Goal: Information Seeking & Learning: Learn about a topic

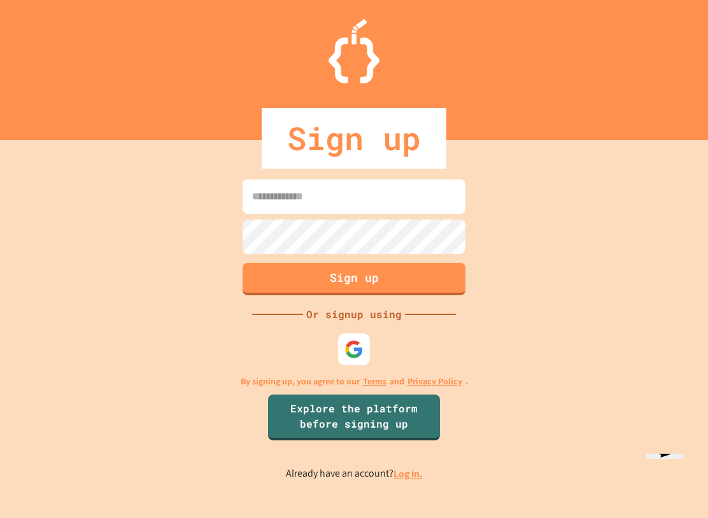
click at [363, 359] on img at bounding box center [353, 349] width 19 height 19
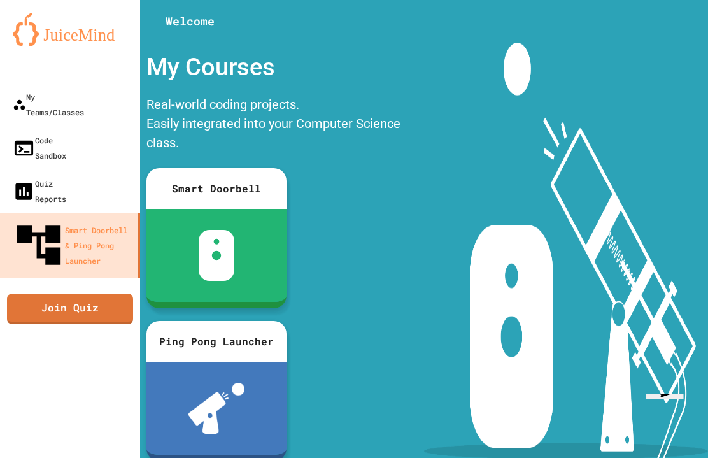
click at [35, 89] on div "My Teams/Classes" at bounding box center [48, 104] width 71 height 31
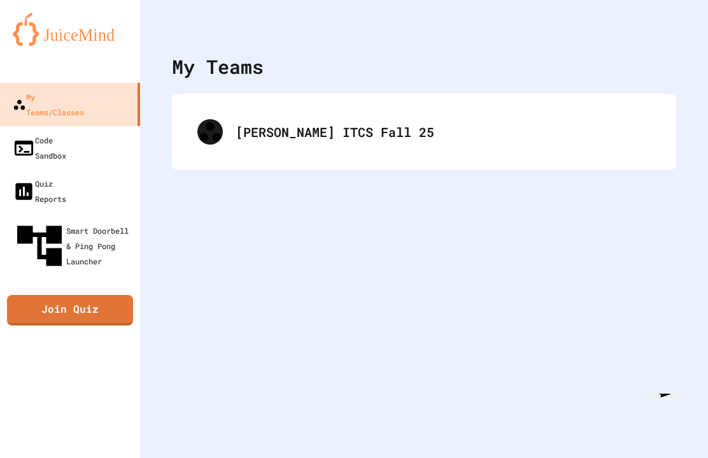
click at [234, 133] on div "[PERSON_NAME] ITCS Fall 25" at bounding box center [424, 131] width 479 height 51
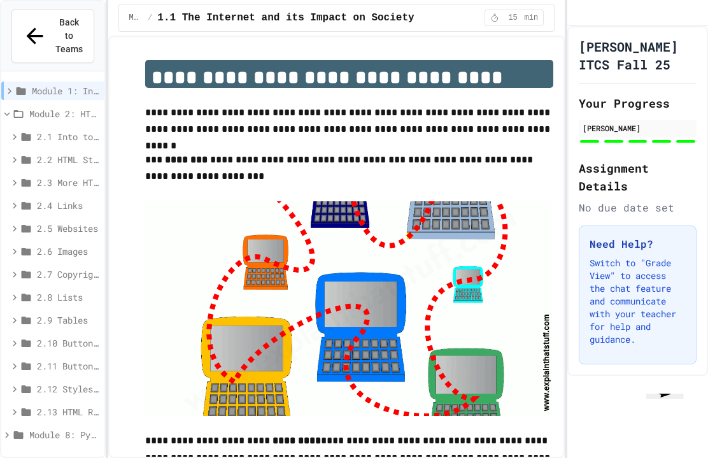
click at [27, 81] on div "Module 1: Intro to the Web" at bounding box center [52, 90] width 103 height 18
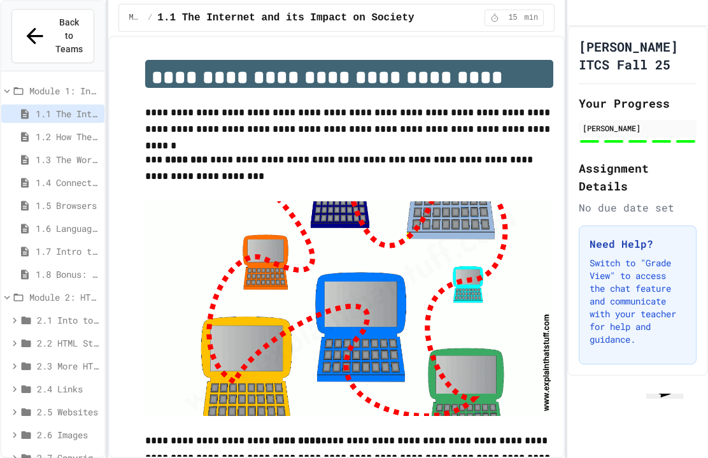
click at [43, 244] on span "1.7 Intro to the Web Review" at bounding box center [68, 250] width 64 height 13
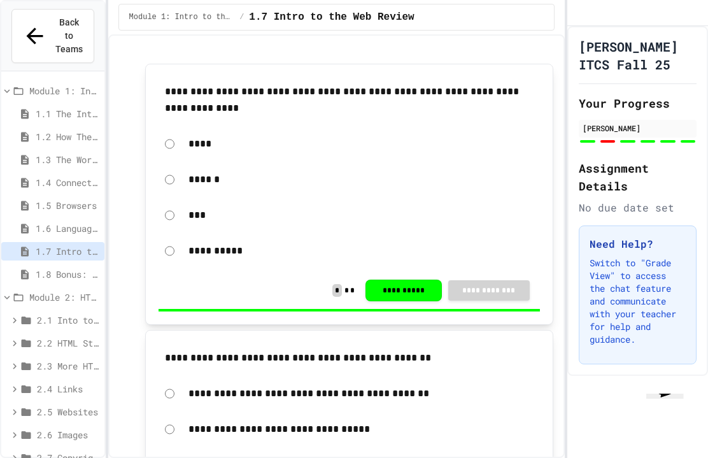
scroll to position [48, 0]
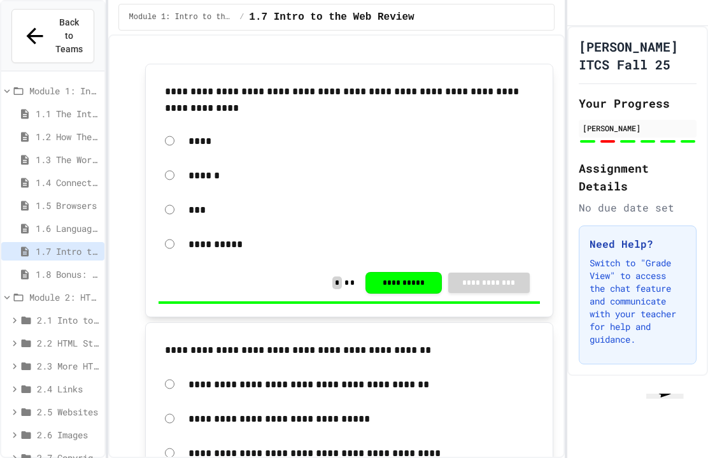
click at [36, 265] on div "1.8 Bonus: "Hacking" The Web" at bounding box center [52, 274] width 103 height 18
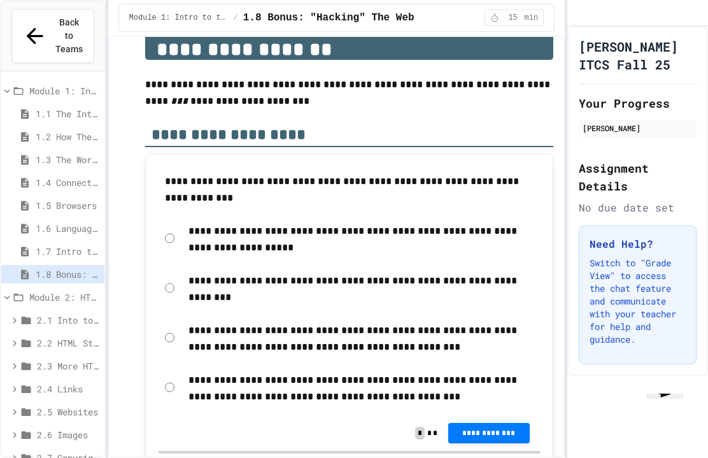
scroll to position [28, 0]
click at [31, 223] on icon at bounding box center [24, 228] width 11 height 11
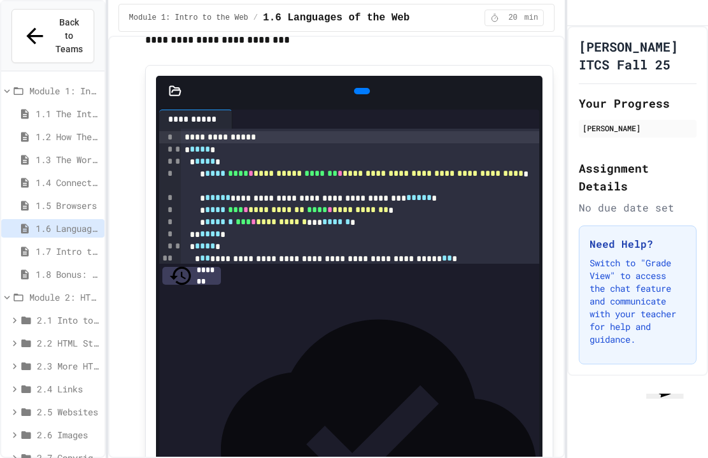
scroll to position [792, 0]
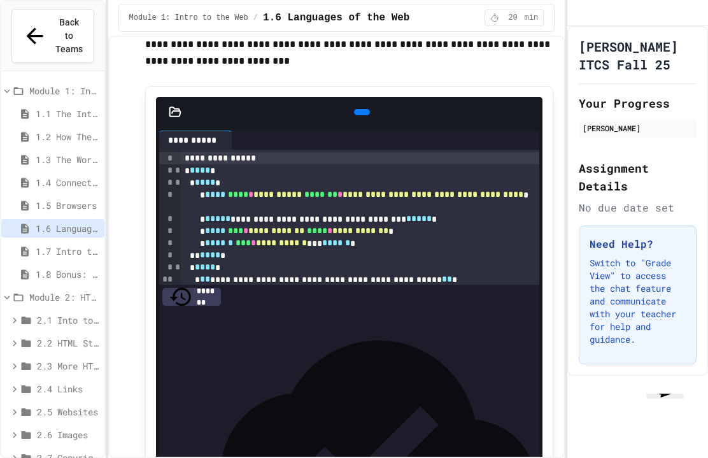
click at [365, 109] on div at bounding box center [362, 112] width 16 height 6
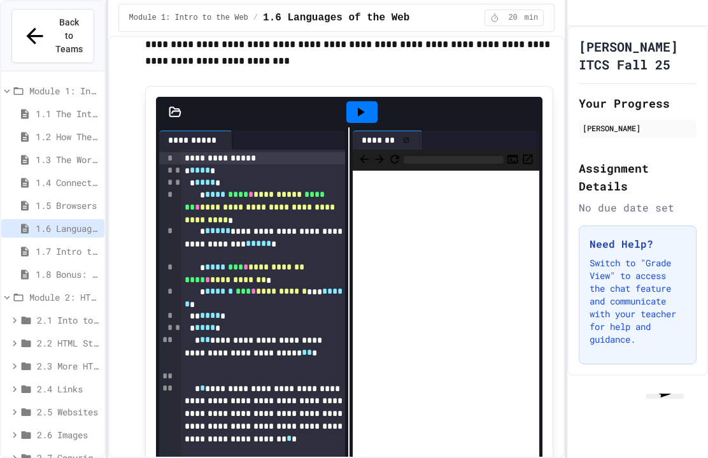
click at [357, 104] on icon at bounding box center [360, 111] width 15 height 15
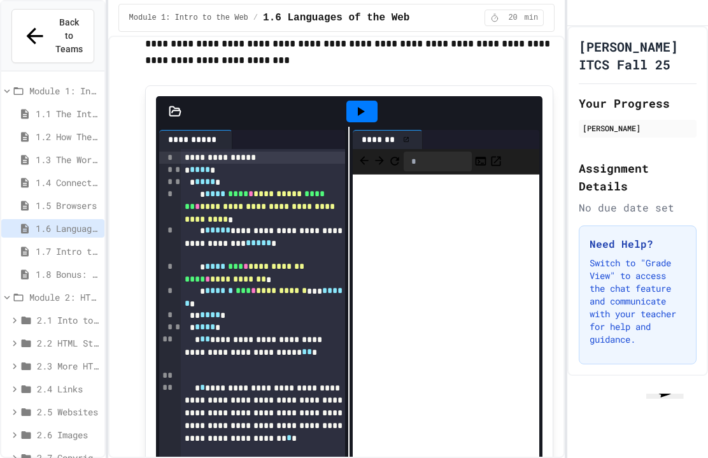
scroll to position [794, 0]
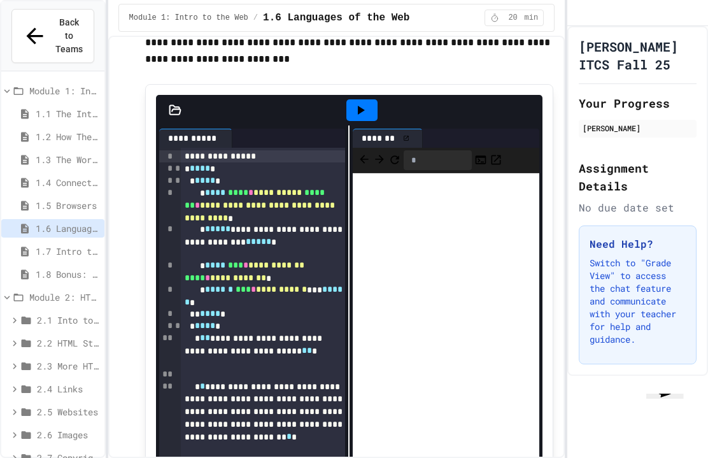
click at [237, 138] on icon at bounding box center [237, 138] width 0 height 0
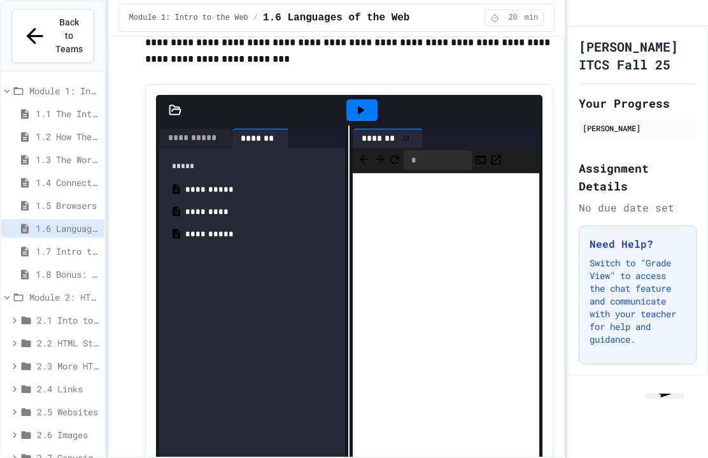
click at [192, 129] on div "**********" at bounding box center [195, 138] width 73 height 19
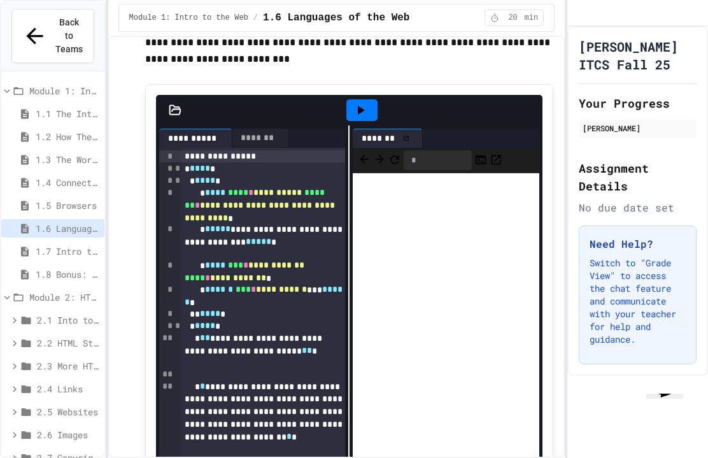
click at [174, 104] on icon at bounding box center [175, 110] width 13 height 13
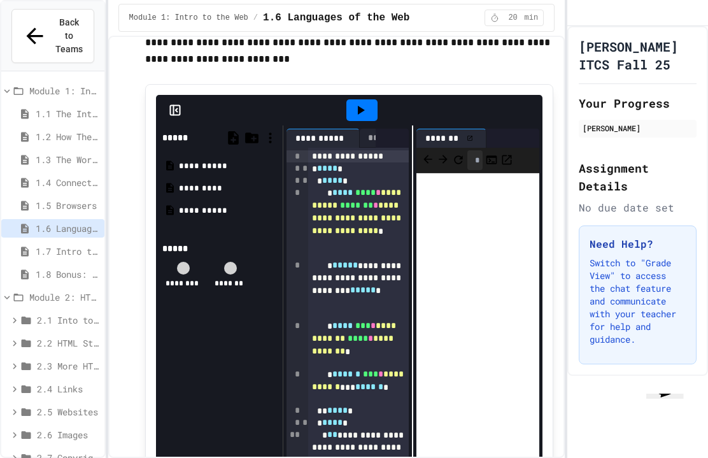
click at [178, 104] on icon at bounding box center [175, 110] width 13 height 13
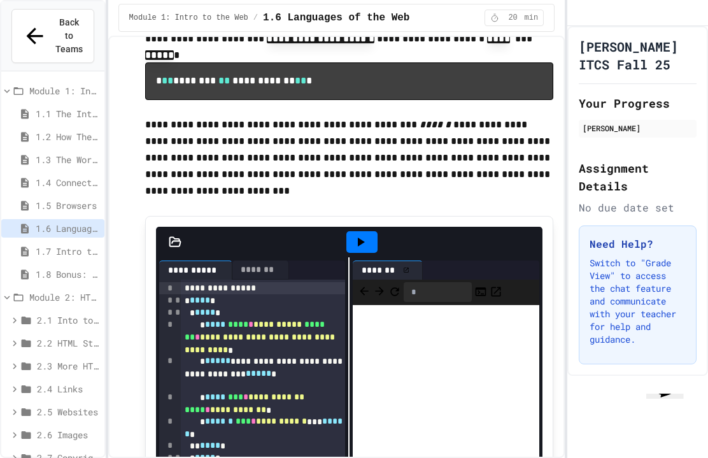
scroll to position [696, 0]
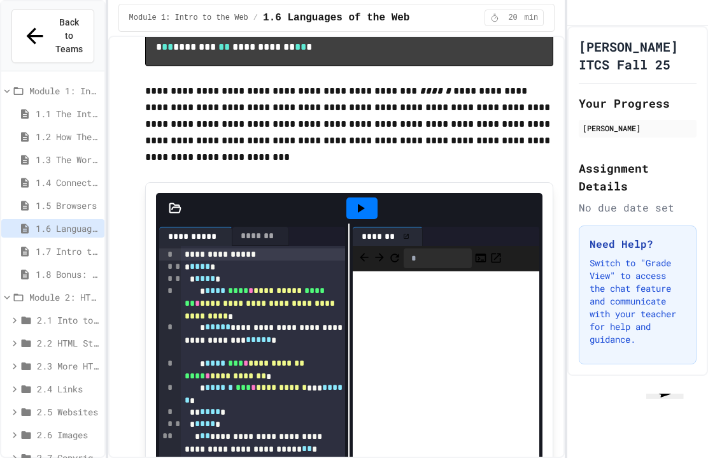
click at [212, 321] on div "**********" at bounding box center [263, 339] width 164 height 36
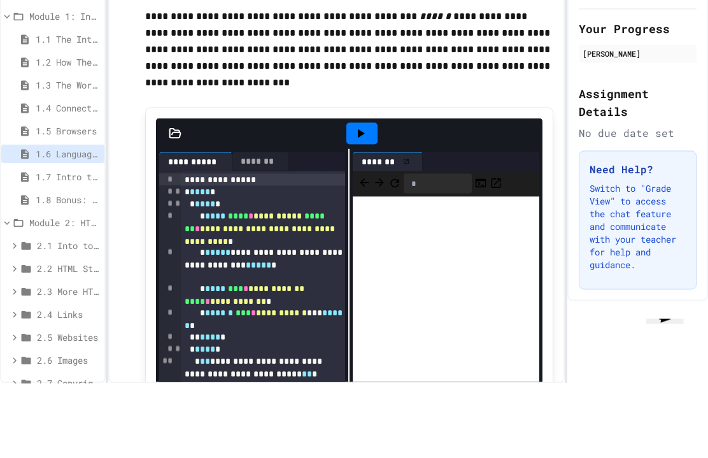
click at [186, 284] on div "**********" at bounding box center [263, 302] width 164 height 36
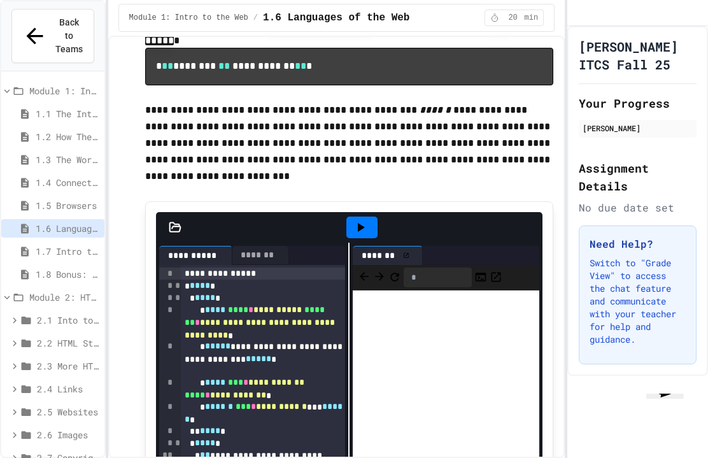
scroll to position [693, 0]
